Goal: Information Seeking & Learning: Learn about a topic

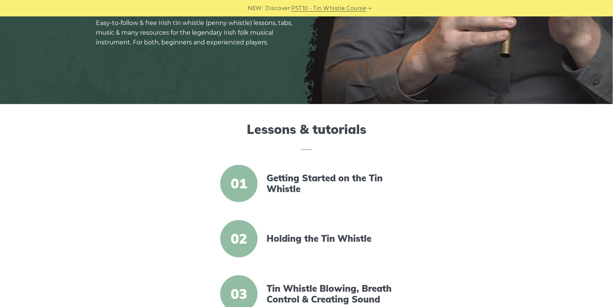
scroll to position [237, 0]
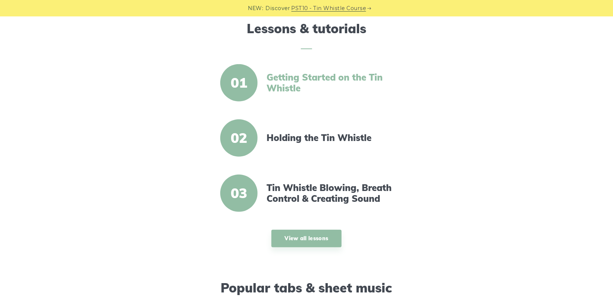
click at [292, 87] on link "Getting Started on the Tin Whistle" at bounding box center [330, 83] width 128 height 22
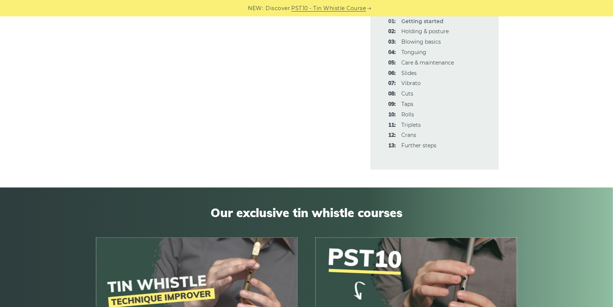
scroll to position [3122, 0]
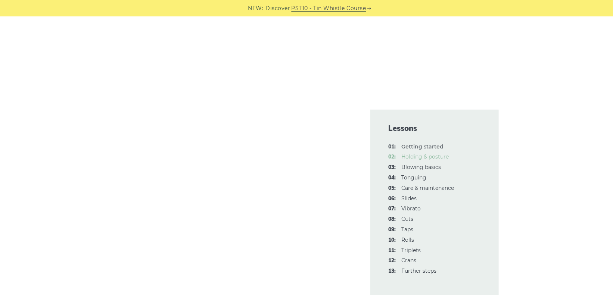
click at [429, 153] on link "02: Holding & posture" at bounding box center [424, 156] width 47 height 7
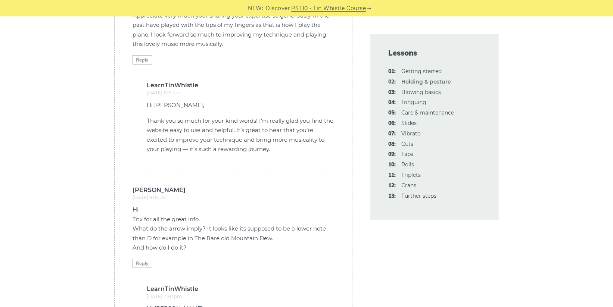
scroll to position [1820, 0]
click at [440, 96] on link "03: Blowing basics" at bounding box center [421, 92] width 40 height 7
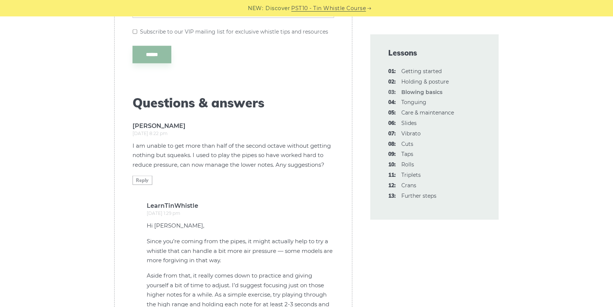
scroll to position [2058, 0]
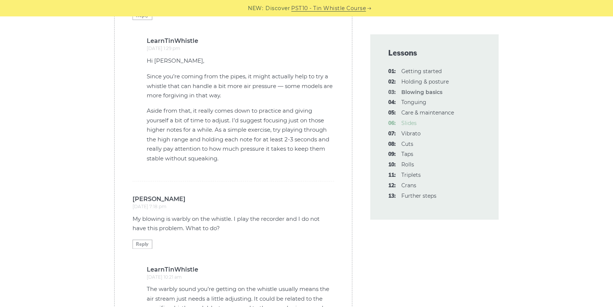
click at [416, 126] on link "06: Slides" at bounding box center [408, 123] width 15 height 7
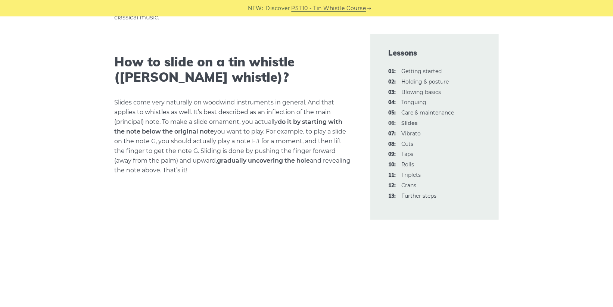
scroll to position [237, 0]
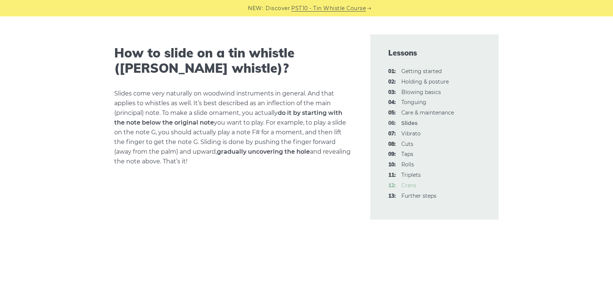
click at [416, 189] on link "12: Crans" at bounding box center [408, 185] width 15 height 7
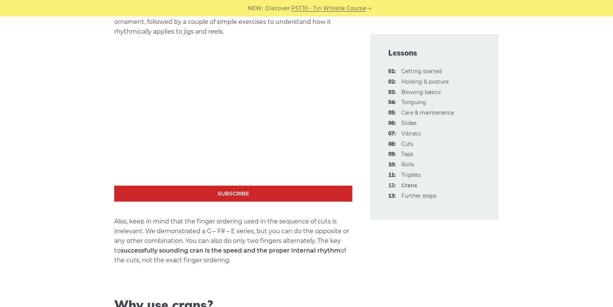
scroll to position [396, 0]
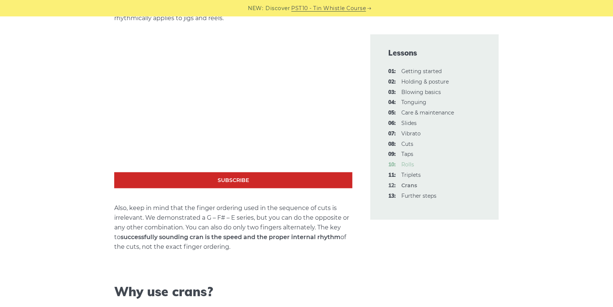
click at [414, 168] on link "10: Rolls" at bounding box center [407, 164] width 13 height 7
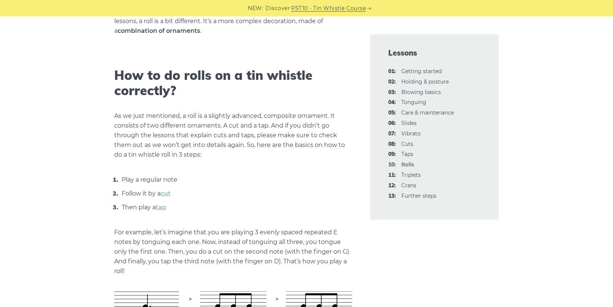
scroll to position [316, 0]
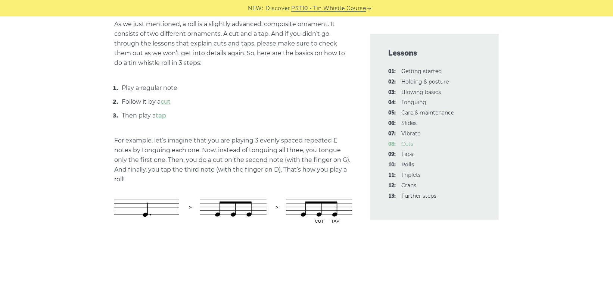
click at [411, 147] on link "08: Cuts" at bounding box center [407, 144] width 12 height 7
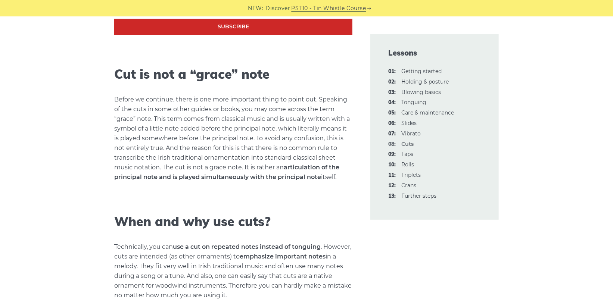
scroll to position [950, 0]
